Goal: Book appointment/travel/reservation

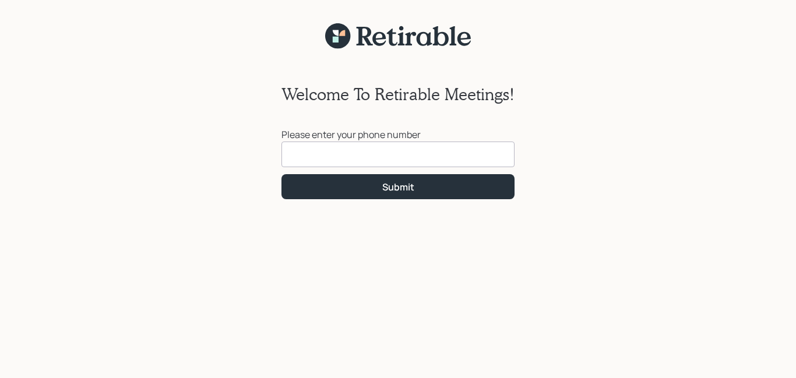
click at [342, 150] on input at bounding box center [398, 155] width 233 height 26
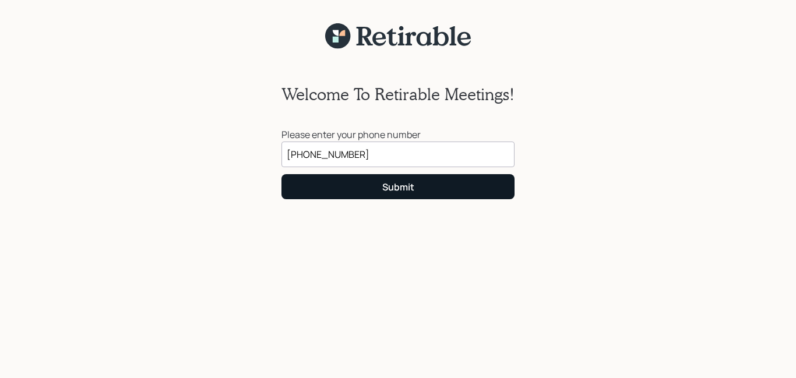
type input "[PHONE_NUMBER]"
click at [356, 182] on button "Submit" at bounding box center [398, 186] width 233 height 25
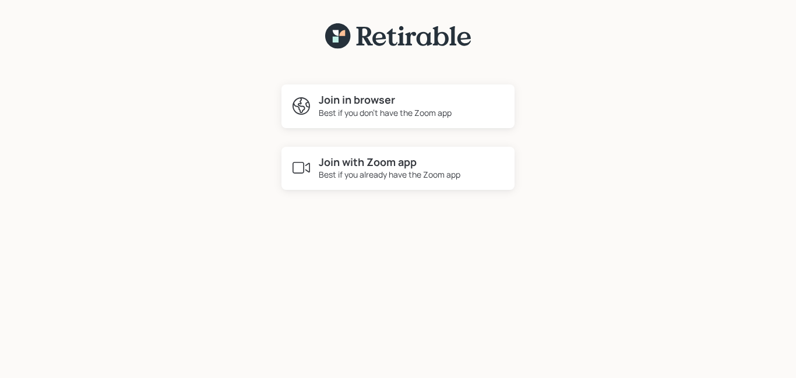
click at [361, 111] on div "Best if you don't have the Zoom app" at bounding box center [385, 113] width 133 height 12
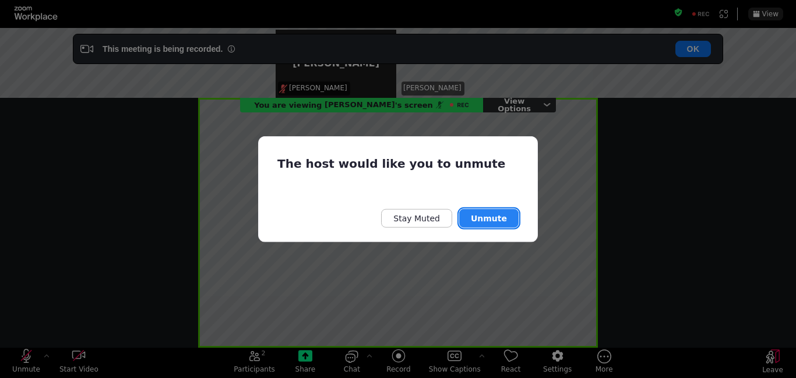
click at [490, 222] on button "Unmute" at bounding box center [488, 218] width 59 height 19
